Goal: Information Seeking & Learning: Learn about a topic

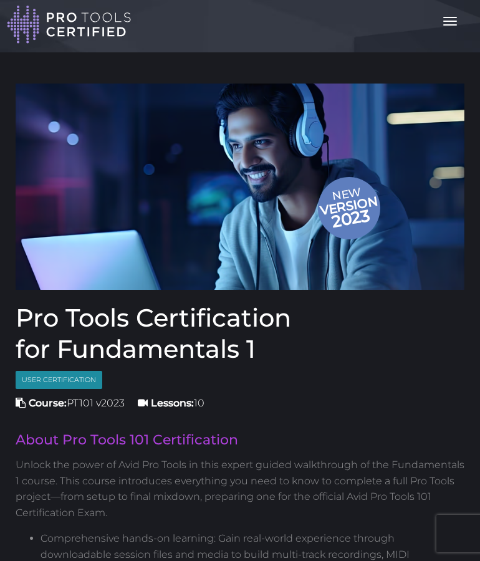
click at [451, 27] on button "Toggle navigation" at bounding box center [450, 21] width 27 height 21
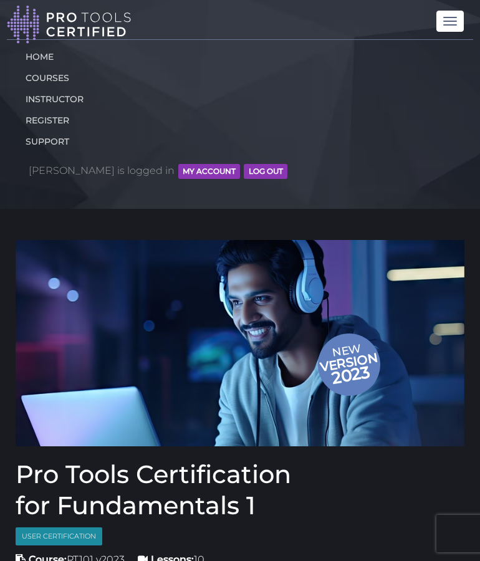
click at [178, 168] on button "MY ACCOUNT" at bounding box center [209, 171] width 62 height 15
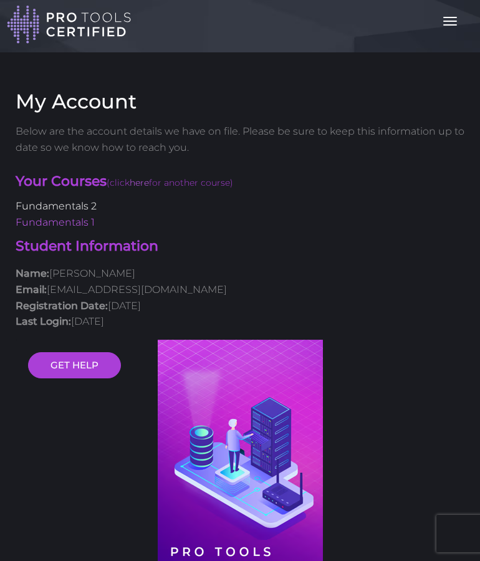
click at [70, 207] on link "Fundamentals 2" at bounding box center [56, 206] width 81 height 12
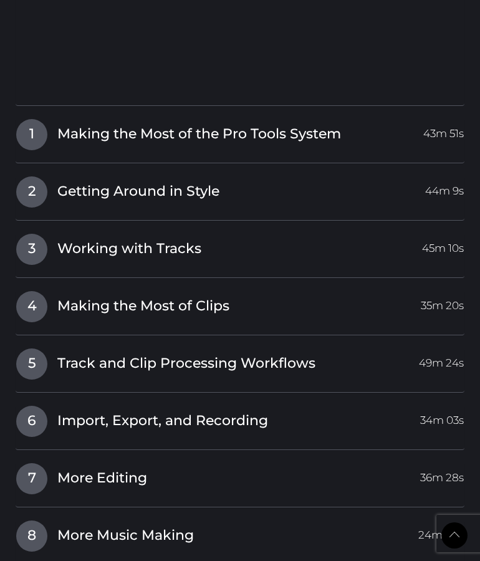
scroll to position [1954, 0]
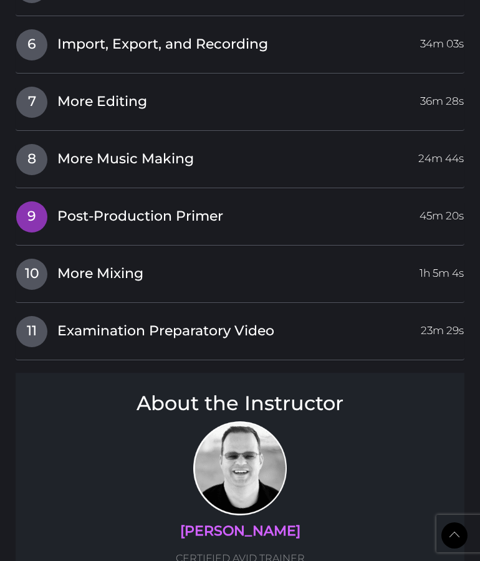
click at [70, 207] on span "Post-Production Primer" at bounding box center [140, 216] width 166 height 19
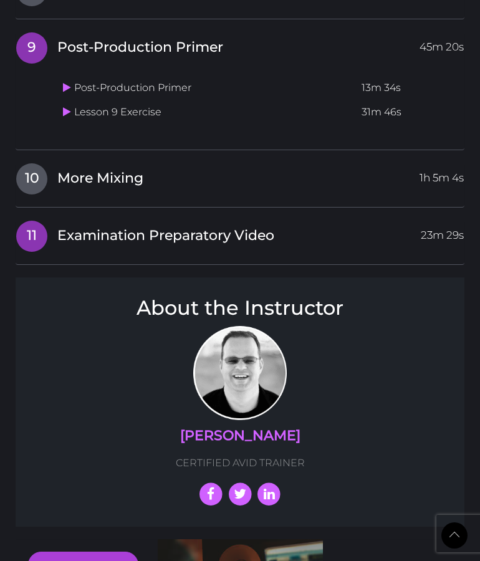
scroll to position [1890, 0]
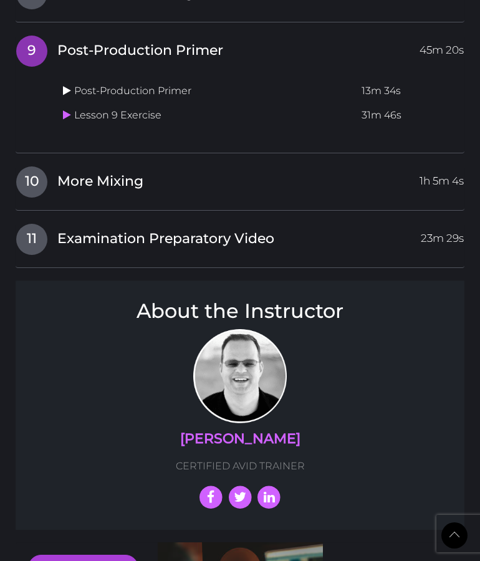
click at [63, 85] on icon at bounding box center [67, 90] width 8 height 10
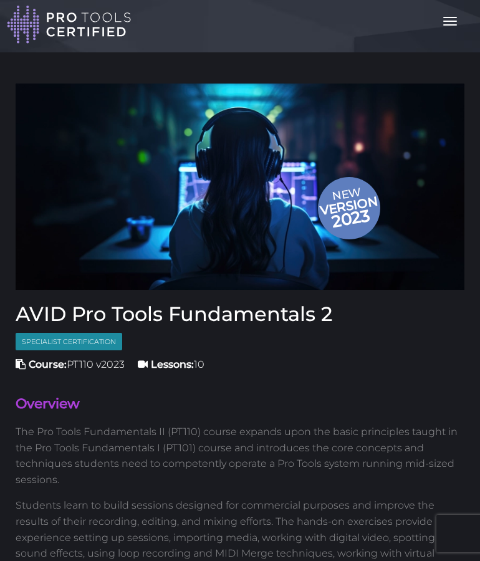
scroll to position [1890, 0]
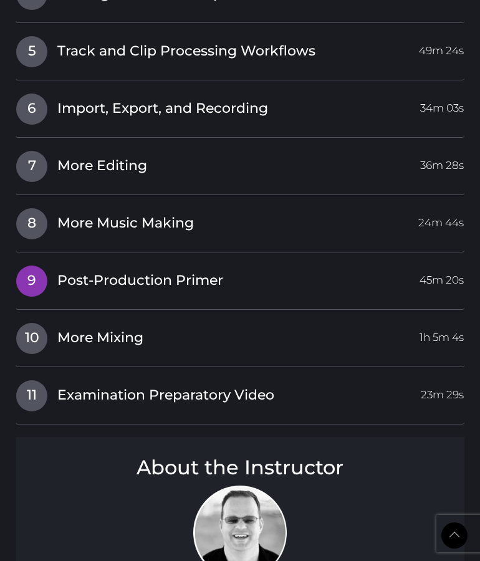
click at [82, 271] on span "Post-Production Primer" at bounding box center [140, 280] width 166 height 19
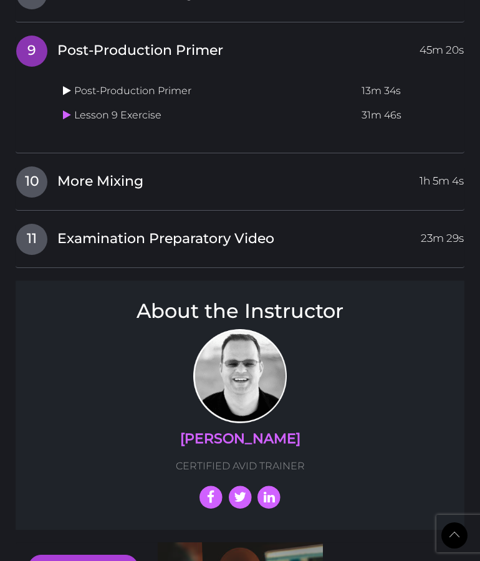
click at [62, 79] on td "Post-Production Primer" at bounding box center [207, 91] width 299 height 24
click at [64, 85] on icon at bounding box center [67, 90] width 8 height 10
